Goal: Transaction & Acquisition: Book appointment/travel/reservation

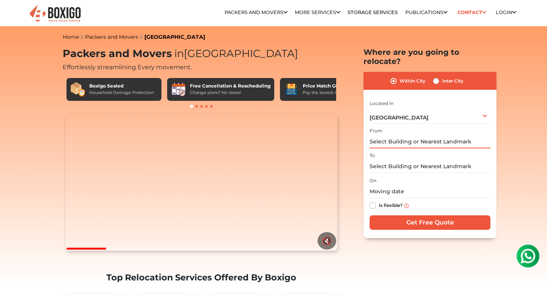
click at [388, 135] on input "text" at bounding box center [430, 141] width 121 height 13
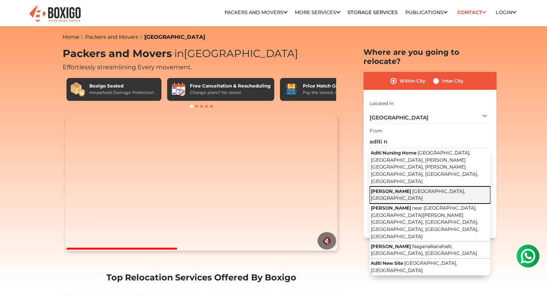
click at [390, 188] on span "[PERSON_NAME]" at bounding box center [391, 191] width 40 height 6
type input "Aditi Nivas, [GEOGRAPHIC_DATA], [GEOGRAPHIC_DATA]"
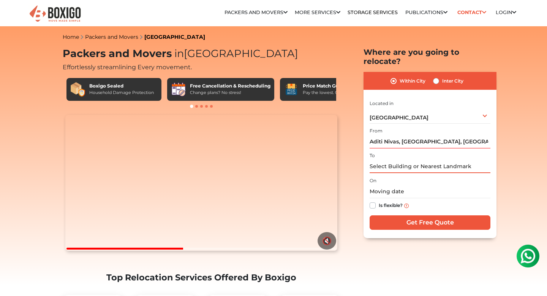
click at [392, 160] on input "text" at bounding box center [430, 166] width 121 height 13
paste input "WJF4+HM9 [GEOGRAPHIC_DATA], [GEOGRAPHIC_DATA]"
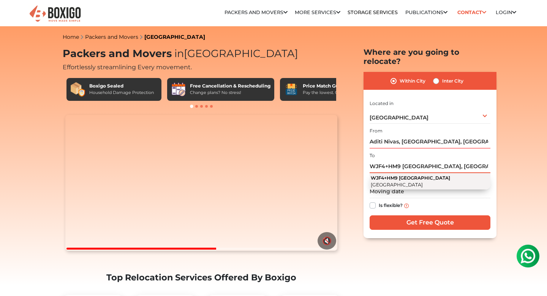
type input "WJF4+HM9 [GEOGRAPHIC_DATA], [GEOGRAPHIC_DATA]"
click at [407, 175] on span "WJF4+HM9 [GEOGRAPHIC_DATA]" at bounding box center [410, 178] width 79 height 6
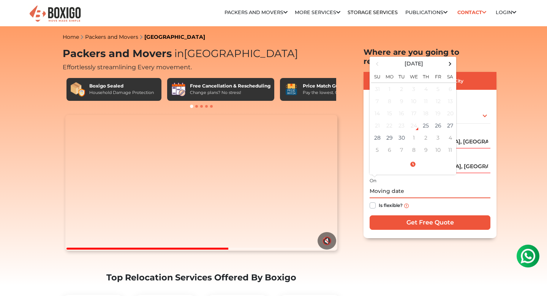
click at [399, 185] on input "text" at bounding box center [430, 191] width 121 height 13
click at [446, 131] on td "4" at bounding box center [450, 137] width 12 height 12
type input "[DATE] 12:00 AM"
click at [414, 185] on input "[DATE] 12:00 AM" at bounding box center [430, 191] width 121 height 13
click at [417, 185] on input "[DATE] 12:00 AM" at bounding box center [430, 191] width 121 height 13
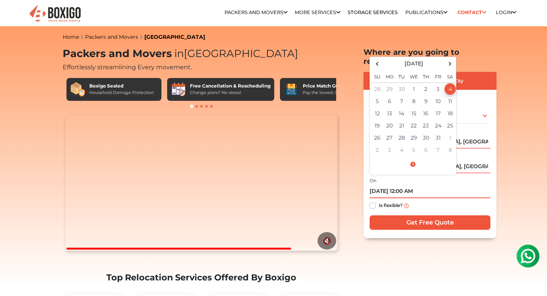
click at [417, 185] on input "[DATE] 12:00 AM" at bounding box center [430, 191] width 121 height 13
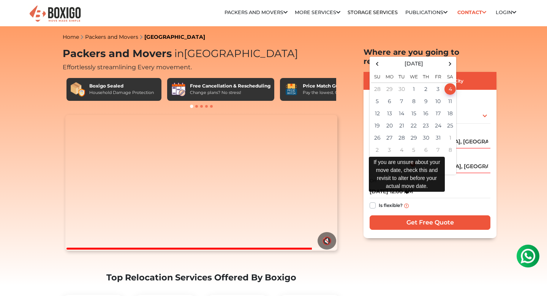
click at [406, 203] on img at bounding box center [406, 205] width 5 height 5
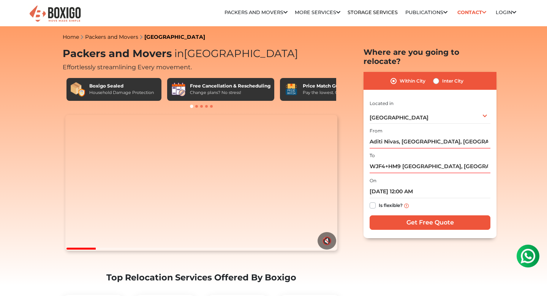
click at [379, 201] on label "Is flexible?" at bounding box center [391, 205] width 24 height 8
click at [373, 201] on input "Is flexible?" at bounding box center [373, 205] width 6 height 8
checkbox input "true"
click at [413, 215] on input "Get Free Quote" at bounding box center [430, 222] width 121 height 14
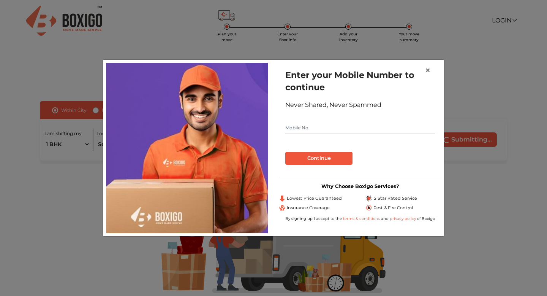
click at [360, 123] on input "text" at bounding box center [360, 128] width 150 height 12
type input "8584058116"
click at [337, 160] on button "Continue" at bounding box center [318, 158] width 67 height 13
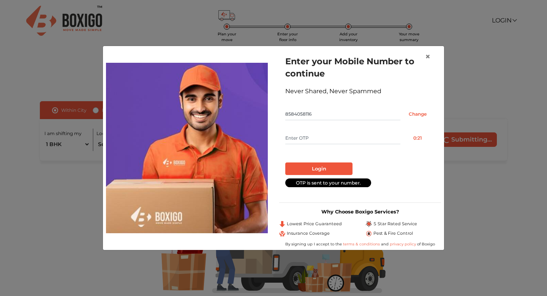
click at [319, 140] on input "text" at bounding box center [342, 138] width 115 height 12
type input "2689"
click at [325, 168] on button "Login" at bounding box center [318, 168] width 67 height 13
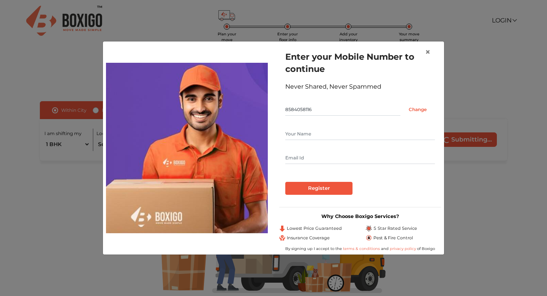
click at [315, 143] on div at bounding box center [360, 146] width 150 height 36
click at [315, 139] on input "text" at bounding box center [360, 134] width 150 height 12
type input "Soham Sen"
type input "soham.sen1994@gmail.com"
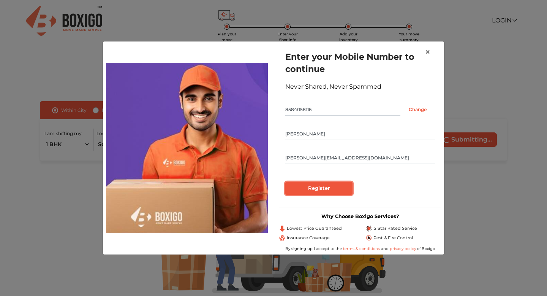
click at [315, 189] on input "Register" at bounding box center [318, 188] width 67 height 13
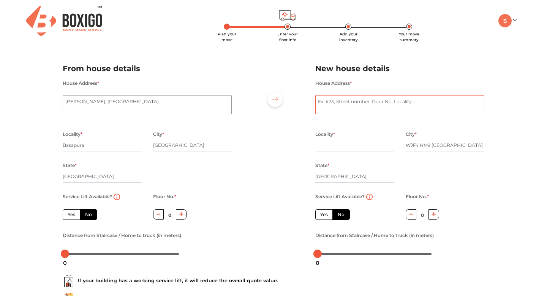
click at [338, 106] on textarea "House Address *" at bounding box center [399, 104] width 169 height 19
paste textarea "WJF4+HM9 [GEOGRAPHIC_DATA], [GEOGRAPHIC_DATA]"
type textarea "WJF4+HM9 [GEOGRAPHIC_DATA], [GEOGRAPHIC_DATA]"
click at [383, 106] on textarea "WJF4+HM9 [GEOGRAPHIC_DATA], [GEOGRAPHIC_DATA]" at bounding box center [399, 104] width 169 height 19
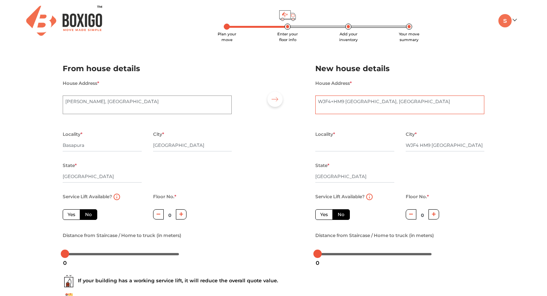
click at [383, 106] on textarea "WJF4+HM9 [GEOGRAPHIC_DATA], [GEOGRAPHIC_DATA]" at bounding box center [399, 104] width 169 height 19
type textarea "g"
click at [442, 148] on input "WJF4 HM9 Bengaluru" at bounding box center [445, 145] width 79 height 12
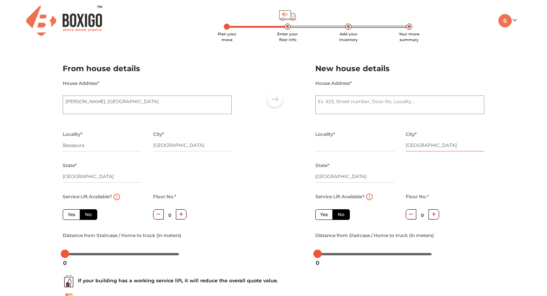
type input "[GEOGRAPHIC_DATA]"
click at [335, 146] on input "text" at bounding box center [354, 145] width 79 height 12
type input "Taverekere"
click at [329, 103] on textarea "House Address *" at bounding box center [399, 104] width 169 height 19
click at [340, 104] on textarea "House Address *" at bounding box center [399, 104] width 169 height 19
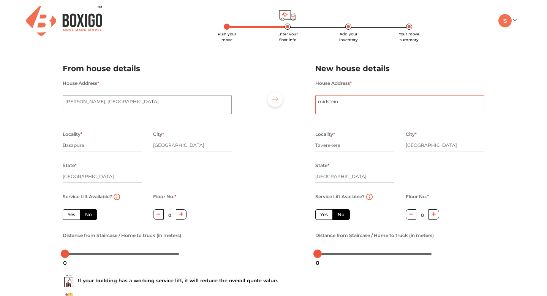
type textarea "midstein"
click at [281, 139] on div at bounding box center [273, 157] width 72 height 209
click at [327, 214] on label "Yes" at bounding box center [323, 214] width 17 height 11
click at [325, 214] on input "Yes" at bounding box center [322, 213] width 5 height 5
radio input "true"
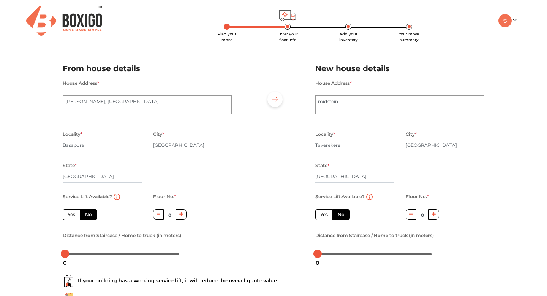
radio input "false"
click at [74, 212] on label "Yes" at bounding box center [71, 214] width 17 height 11
click at [73, 212] on input "Yes" at bounding box center [70, 213] width 5 height 5
radio input "true"
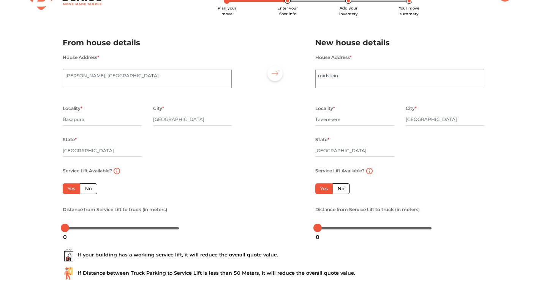
scroll to position [26, 0]
drag, startPoint x: 65, startPoint y: 229, endPoint x: 87, endPoint y: 229, distance: 22.4
click at [87, 229] on div at bounding box center [88, 227] width 8 height 8
drag, startPoint x: 316, startPoint y: 229, endPoint x: 339, endPoint y: 229, distance: 22.8
click at [339, 229] on div at bounding box center [340, 227] width 8 height 8
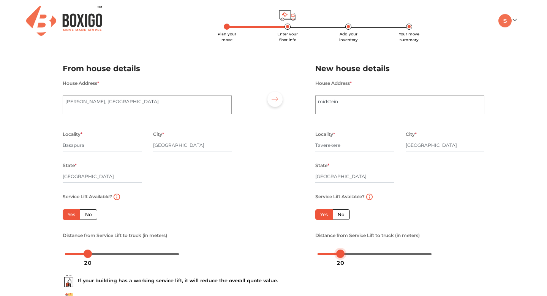
scroll to position [65, 0]
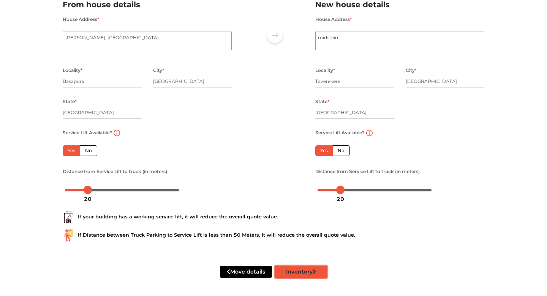
click at [305, 273] on button "Inventory" at bounding box center [301, 272] width 52 height 12
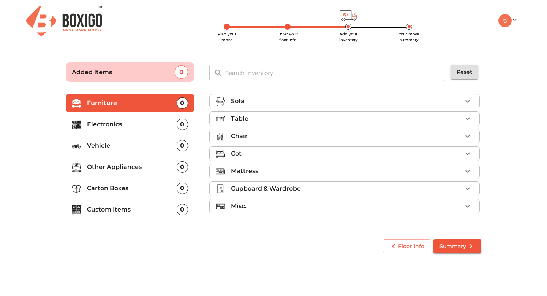
click at [279, 117] on div "Table" at bounding box center [346, 118] width 231 height 9
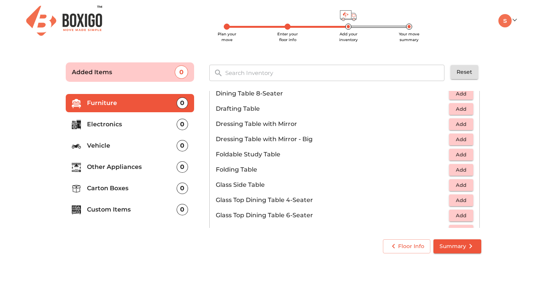
scroll to position [195, 0]
click at [462, 150] on span "Add" at bounding box center [461, 154] width 17 height 9
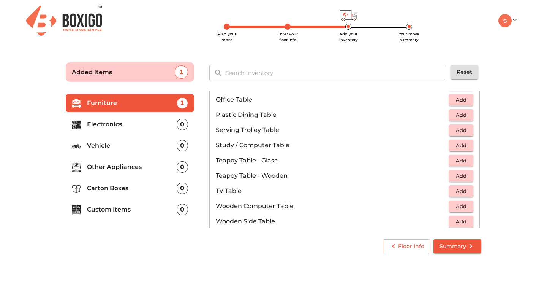
scroll to position [404, 0]
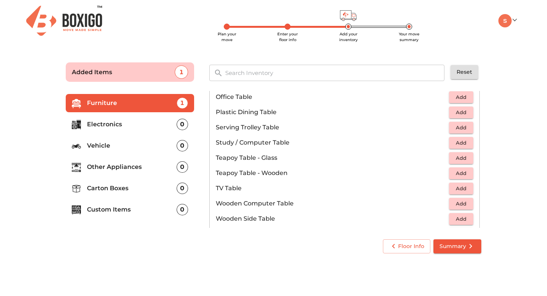
click at [469, 130] on button "Add" at bounding box center [461, 128] width 24 height 12
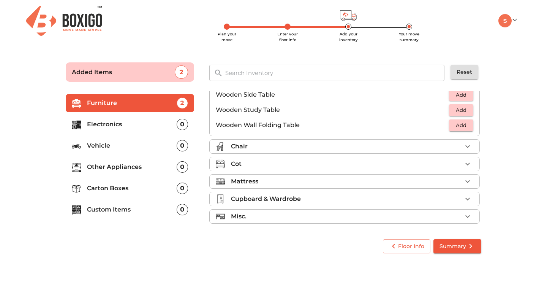
scroll to position [530, 0]
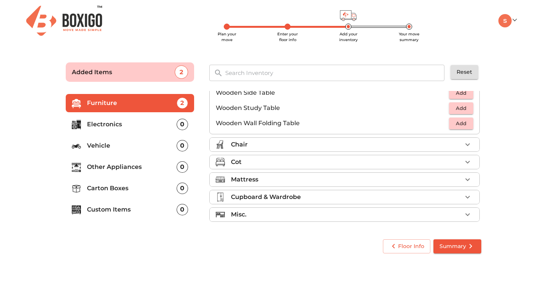
click at [384, 176] on div "Mattress" at bounding box center [346, 179] width 231 height 9
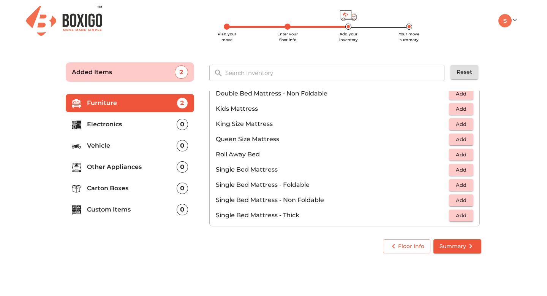
scroll to position [116, 0]
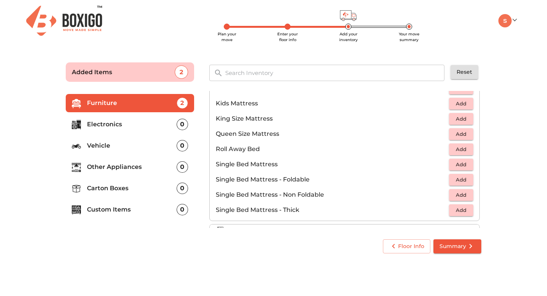
click at [467, 179] on span "Add" at bounding box center [461, 179] width 17 height 9
click at [467, 179] on icon "button" at bounding box center [467, 179] width 5 height 5
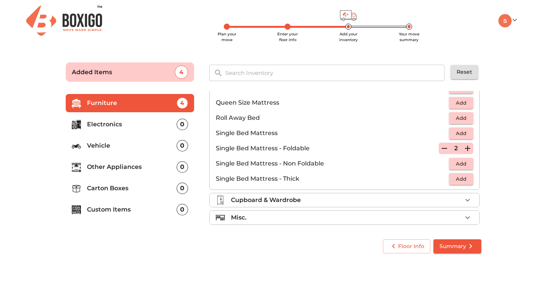
scroll to position [150, 0]
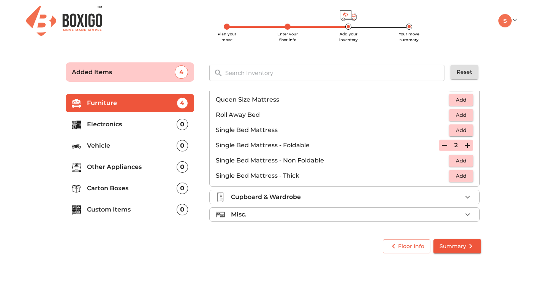
click at [365, 210] on div "Misc." at bounding box center [346, 214] width 231 height 9
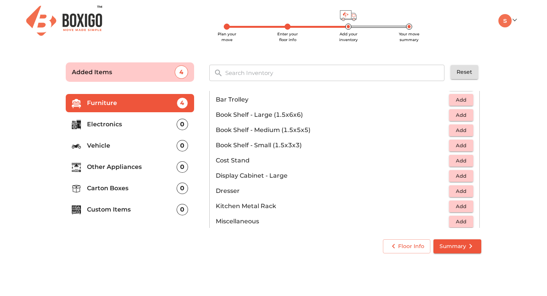
scroll to position [157, 0]
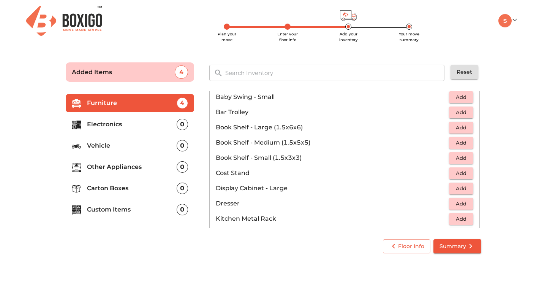
click at [468, 158] on span "Add" at bounding box center [461, 157] width 17 height 9
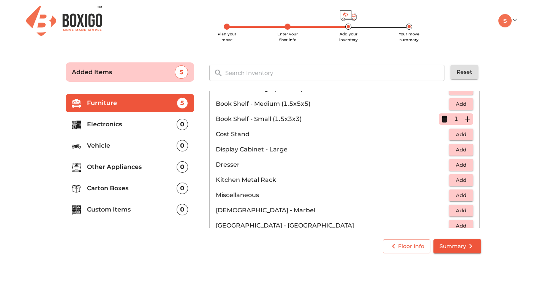
scroll to position [198, 0]
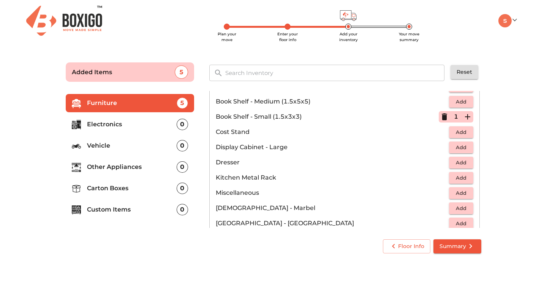
click at [157, 127] on p "Electronics" at bounding box center [132, 124] width 90 height 9
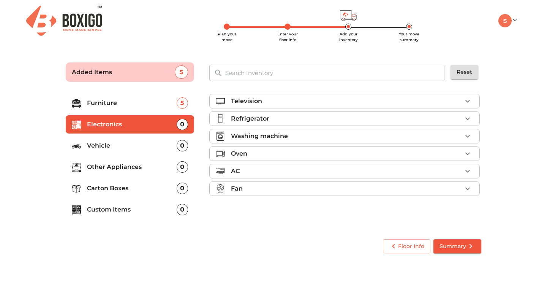
scroll to position [0, 0]
click at [164, 145] on p "Vehicle" at bounding box center [132, 145] width 90 height 9
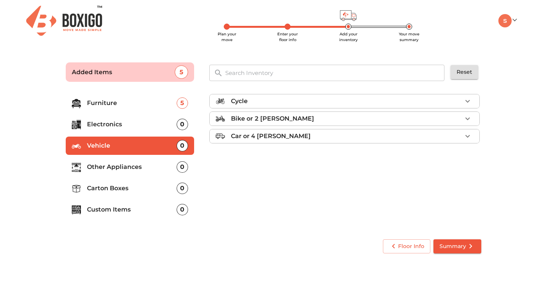
click at [145, 163] on p "Other Appliances" at bounding box center [132, 166] width 90 height 9
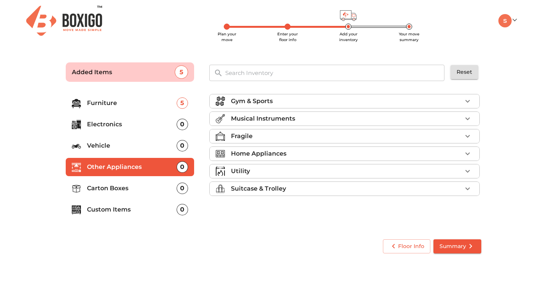
click at [257, 139] on div "Fragile" at bounding box center [346, 135] width 231 height 9
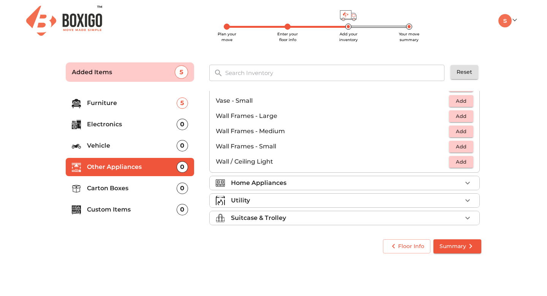
scroll to position [512, 0]
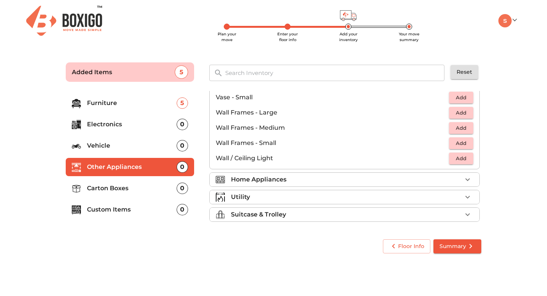
click at [270, 176] on p "Home Appliances" at bounding box center [258, 179] width 55 height 9
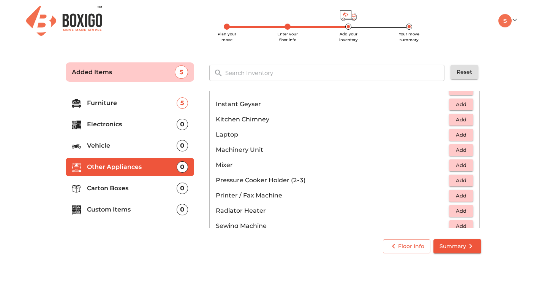
scroll to position [378, 0]
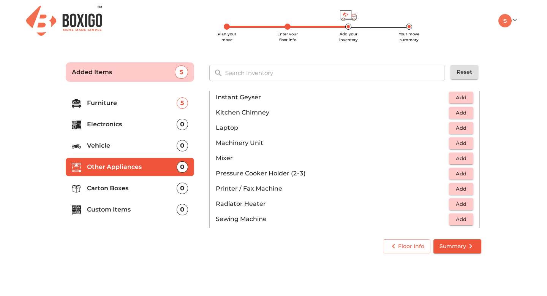
click at [469, 160] on span "Add" at bounding box center [461, 158] width 17 height 9
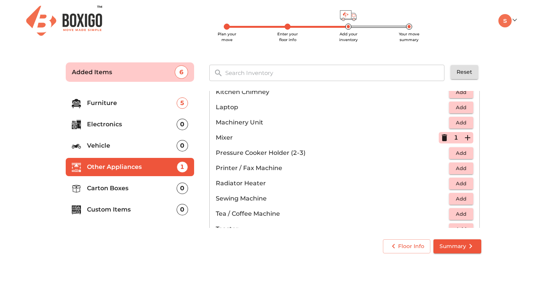
scroll to position [404, 0]
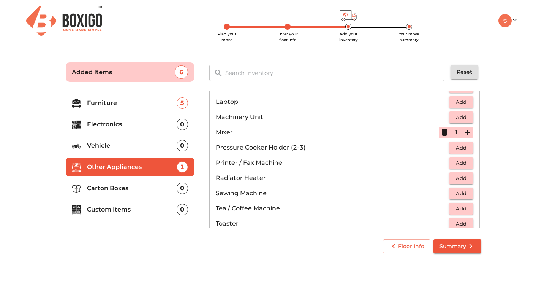
click at [444, 134] on icon "button" at bounding box center [444, 132] width 5 height 7
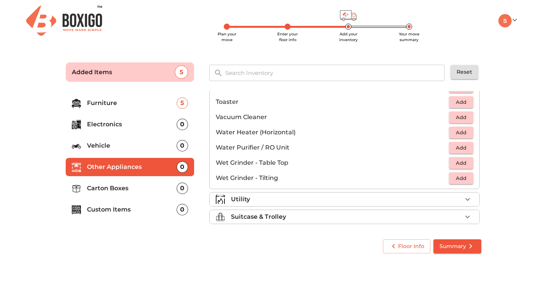
scroll to position [528, 0]
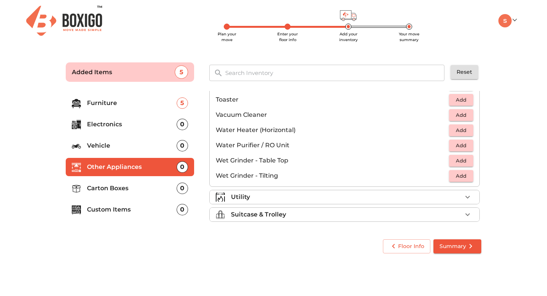
click at [377, 196] on div "Utility" at bounding box center [346, 196] width 231 height 9
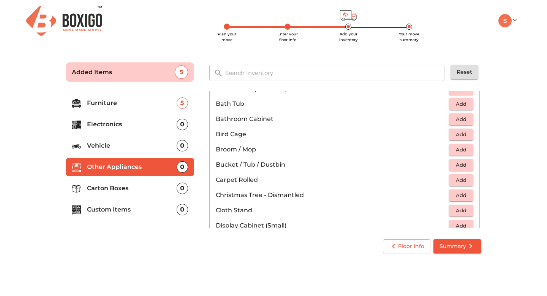
scroll to position [117, 0]
click at [466, 161] on span "Add" at bounding box center [461, 163] width 17 height 9
click at [466, 161] on icon "button" at bounding box center [467, 163] width 9 height 9
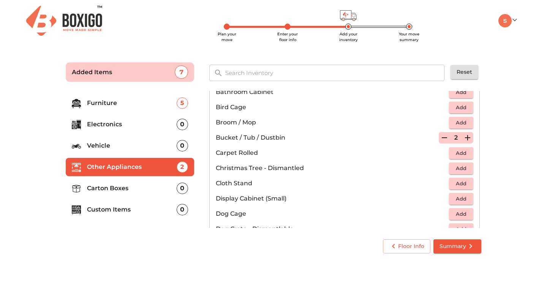
scroll to position [143, 0]
click at [467, 180] on span "Add" at bounding box center [461, 183] width 17 height 9
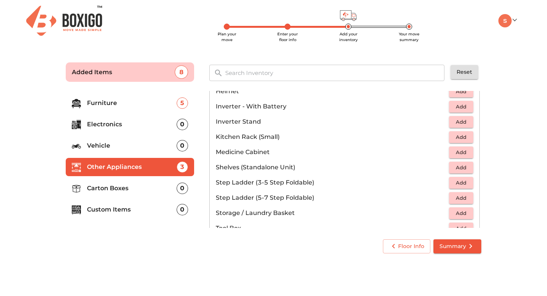
scroll to position [389, 0]
